Goal: Navigation & Orientation: Find specific page/section

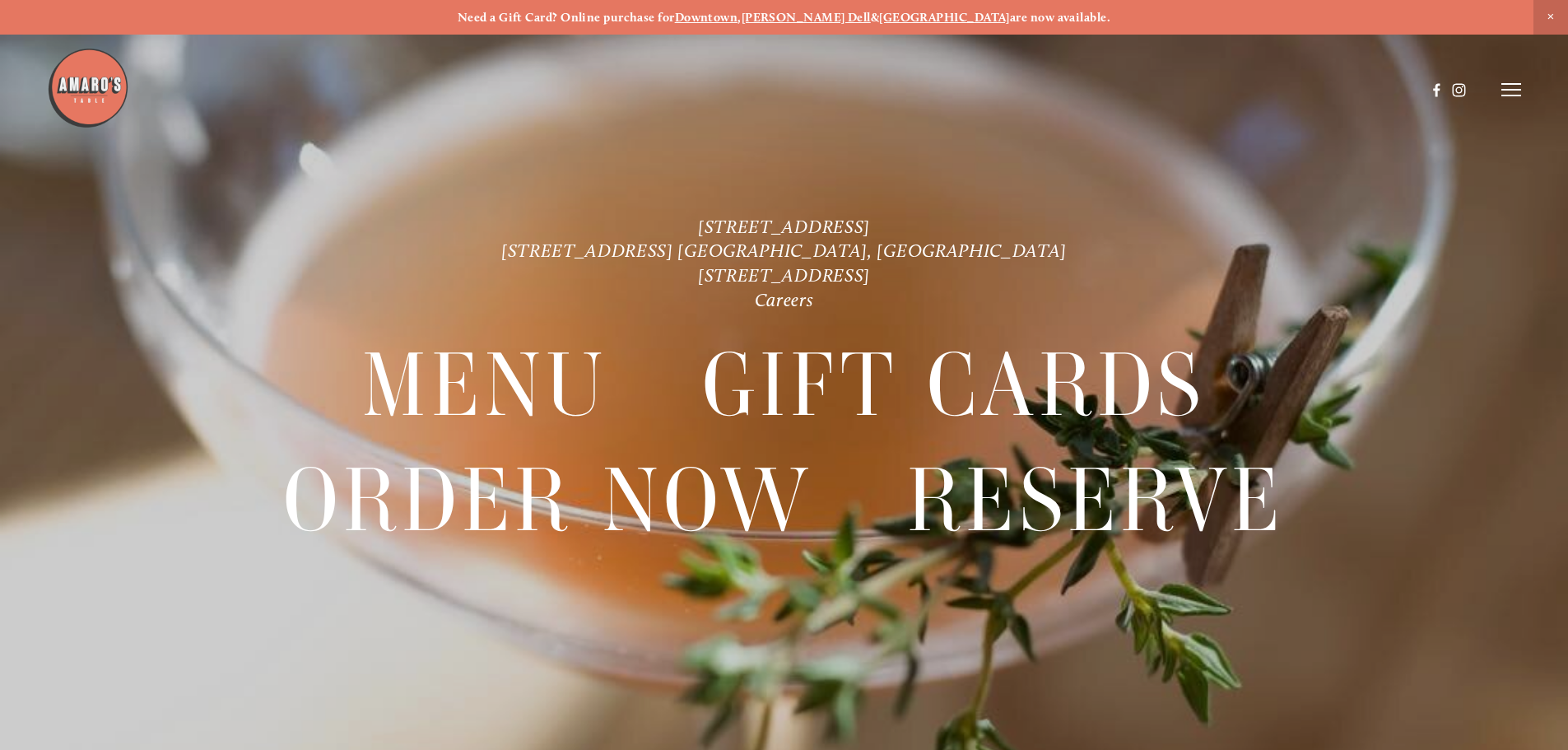
click at [1516, 81] on header "Menu Order Now Visit Gallery 0" at bounding box center [784, 90] width 1473 height 179
click at [1508, 90] on line at bounding box center [1511, 90] width 19 height 0
click at [1279, 90] on span "Visit" at bounding box center [1289, 89] width 28 height 16
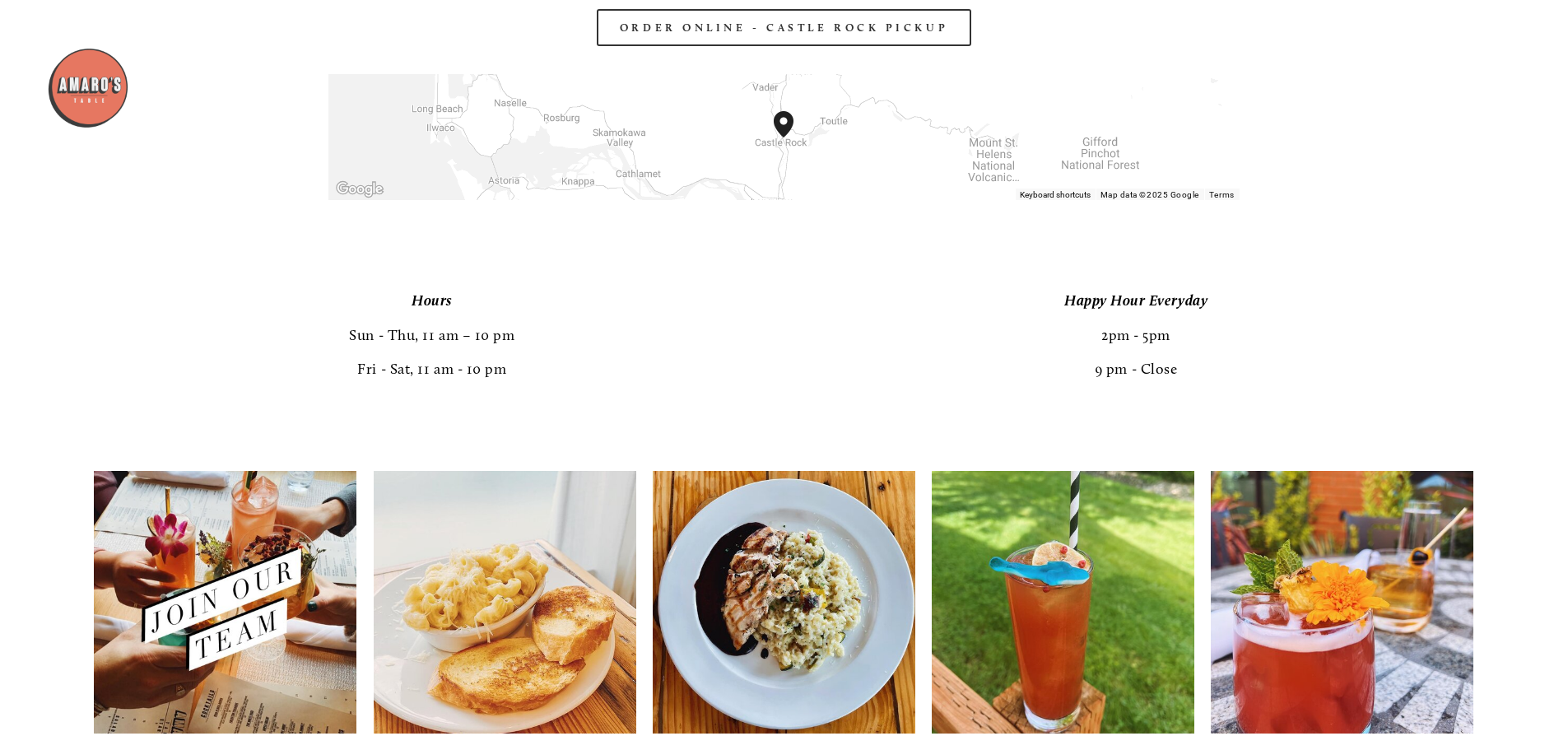
scroll to position [3125, 0]
